Goal: Find specific page/section

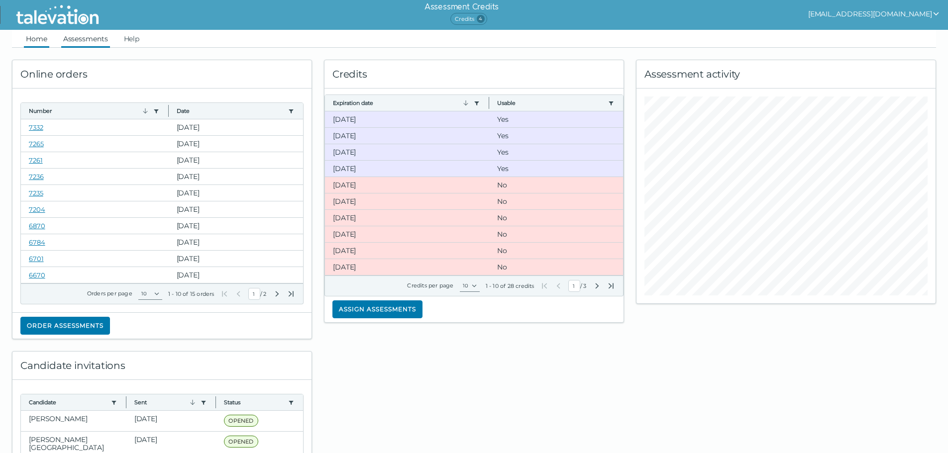
click at [94, 39] on link "Assessments" at bounding box center [85, 39] width 49 height 18
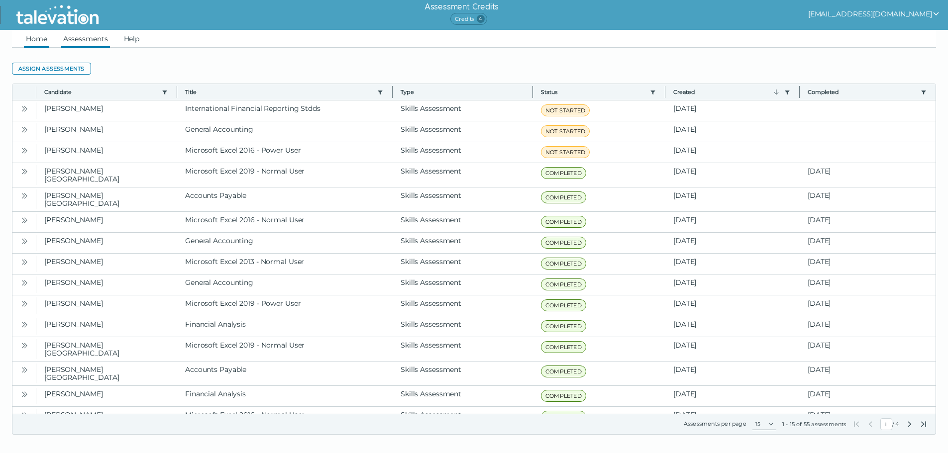
click at [38, 37] on link "Home" at bounding box center [36, 39] width 25 height 18
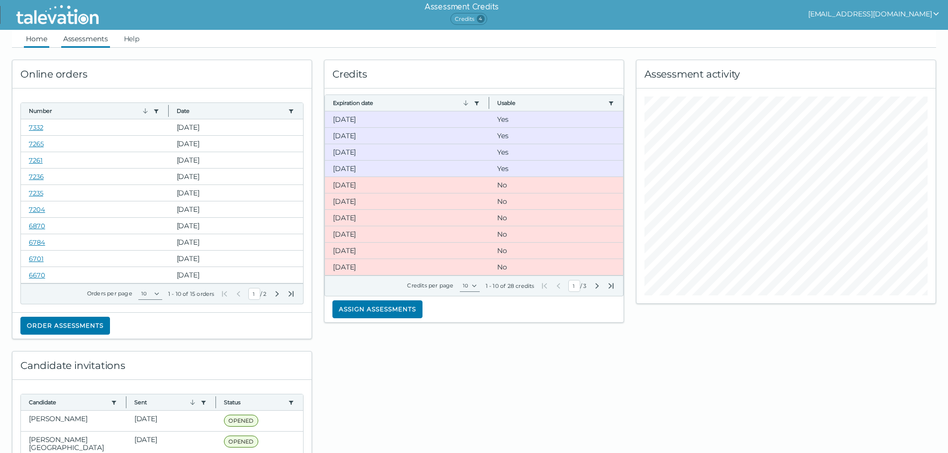
click at [96, 38] on link "Assessments" at bounding box center [85, 39] width 49 height 18
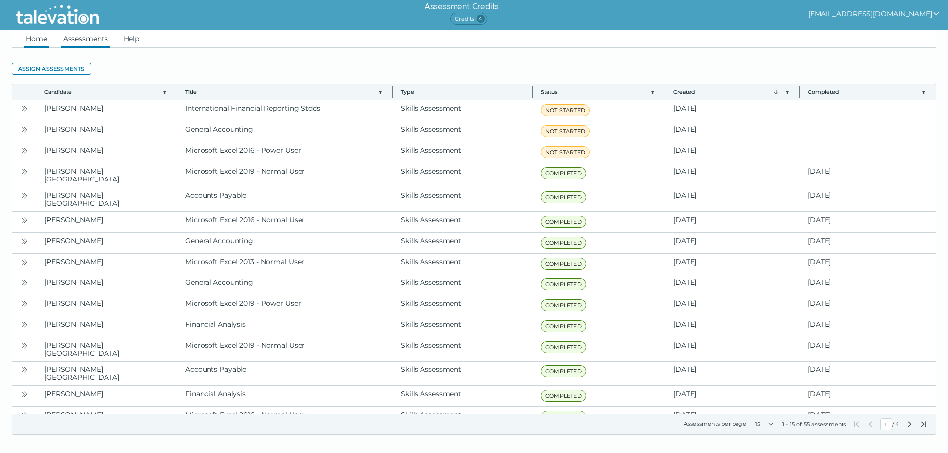
click at [42, 39] on link "Home" at bounding box center [36, 39] width 25 height 18
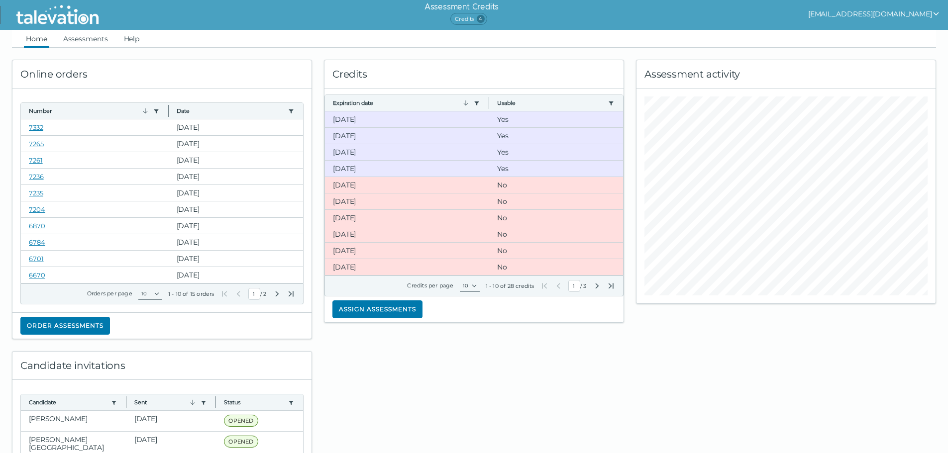
drag, startPoint x: 193, startPoint y: 48, endPoint x: 154, endPoint y: 40, distance: 39.6
click at [193, 48] on div "Online orders Number Use left or right key to resize the column Date Use left o…" at bounding box center [162, 193] width 312 height 291
click at [84, 39] on link "Assessments" at bounding box center [85, 39] width 49 height 18
